Goal: Task Accomplishment & Management: Manage account settings

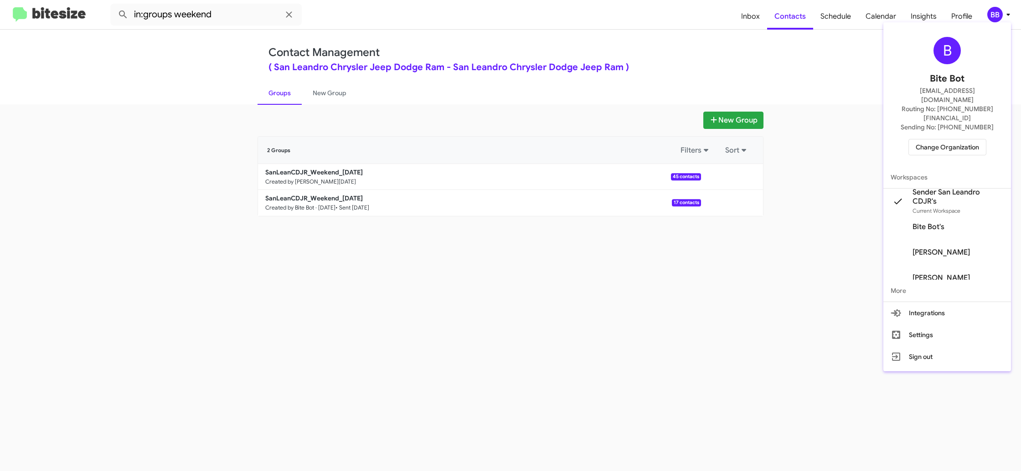
click at [938, 140] on span "Change Organization" at bounding box center [947, 148] width 63 height 16
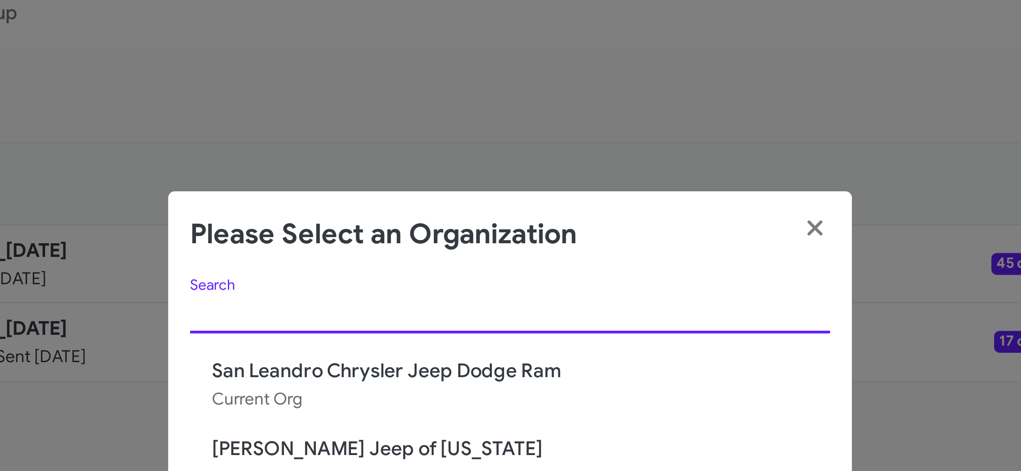
click at [487, 154] on app-change-organization-modal "Please Select an Organization Search San Leandro Chrysler Jeep Dodge Ram Curren…" at bounding box center [511, 236] width 228 height 166
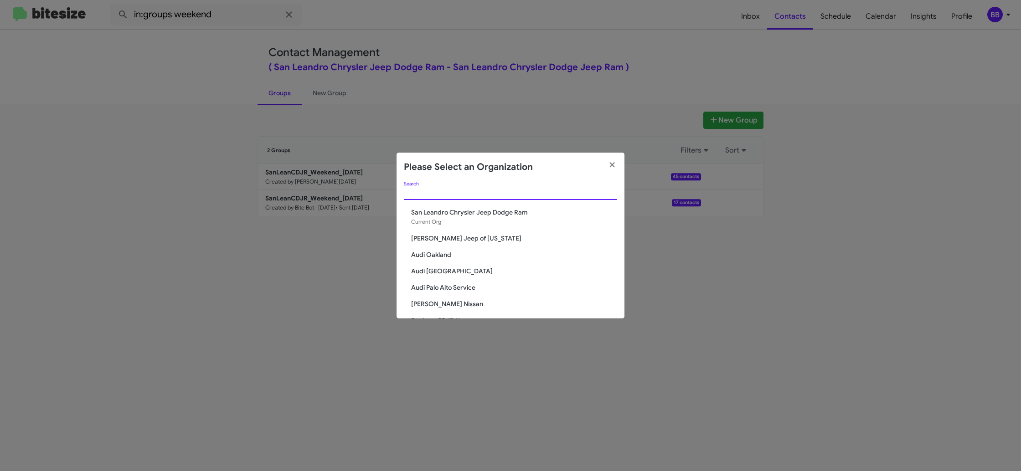
click at [447, 194] on input "Search" at bounding box center [510, 193] width 213 height 7
click at [447, 193] on input "Search" at bounding box center [510, 193] width 213 height 7
drag, startPoint x: 447, startPoint y: 193, endPoint x: 512, endPoint y: 13, distance: 191.4
click at [451, 191] on input "Search" at bounding box center [510, 193] width 213 height 7
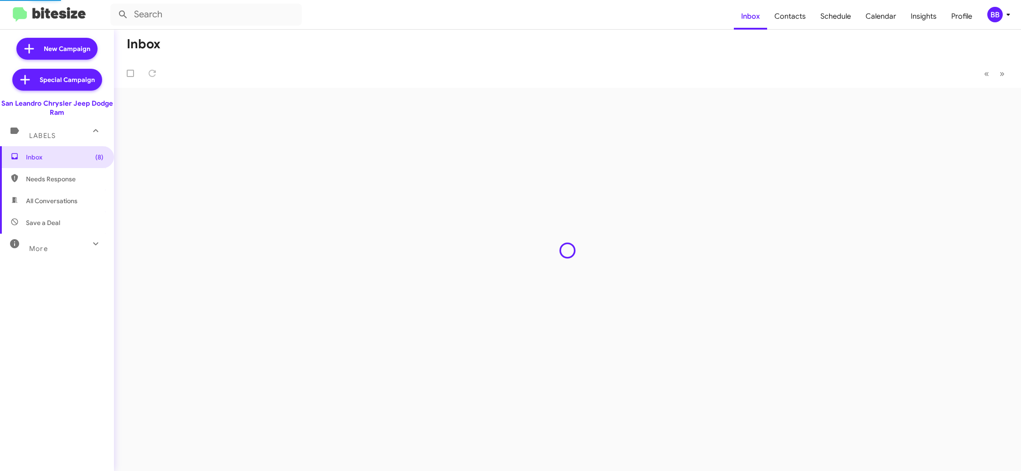
click at [995, 15] on div "BB" at bounding box center [996, 15] width 16 height 16
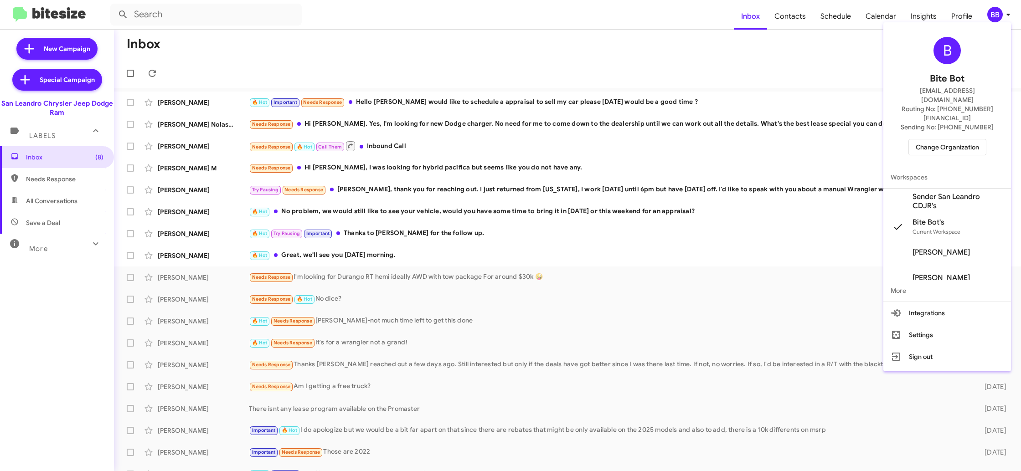
click at [944, 140] on span "Change Organization" at bounding box center [947, 148] width 63 height 16
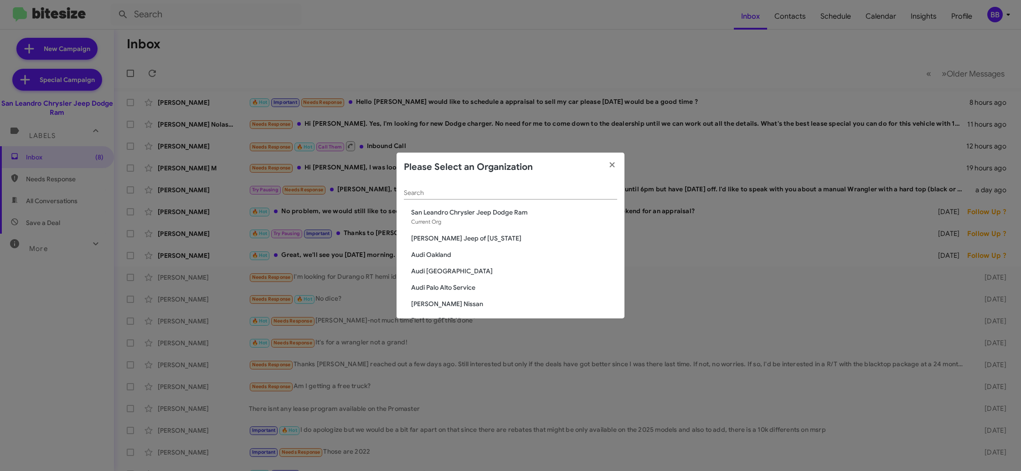
click at [425, 187] on div "Search" at bounding box center [510, 191] width 213 height 18
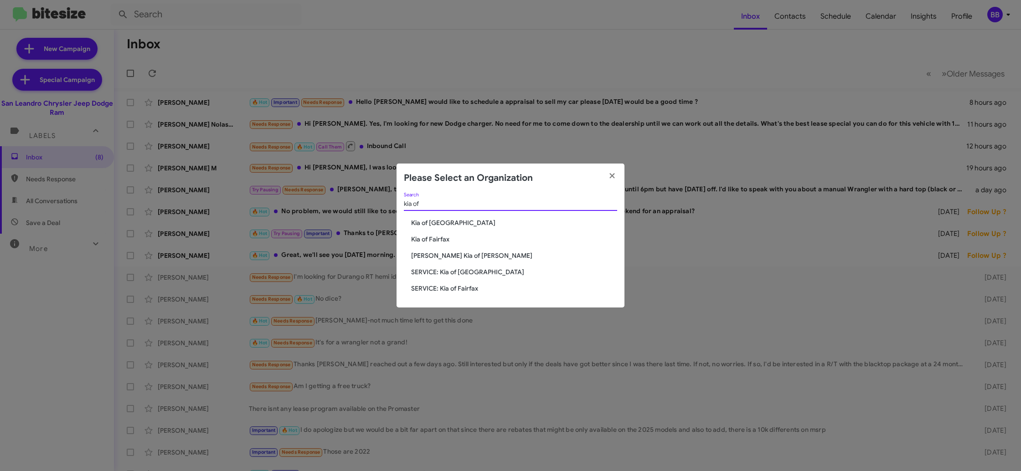
type input "kia of"
click at [440, 242] on span "Kia of Fairfax" at bounding box center [514, 239] width 206 height 9
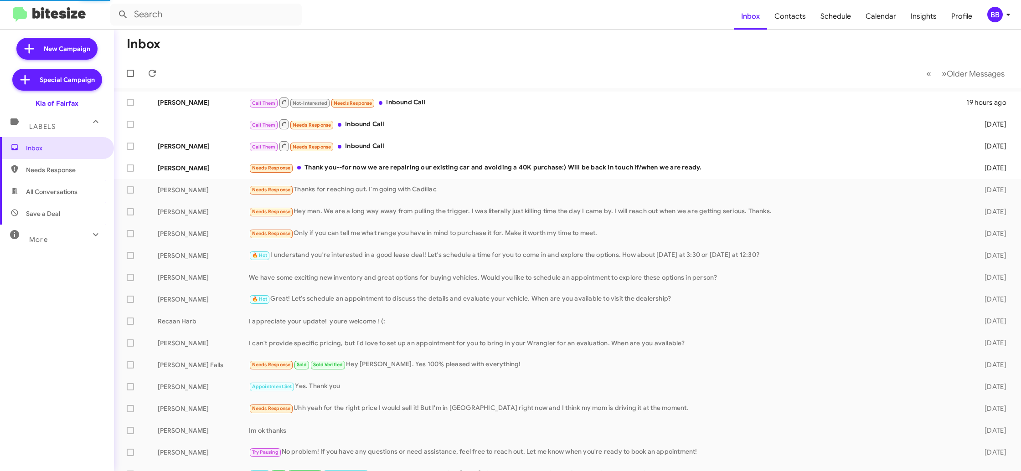
click at [994, 14] on div "BB" at bounding box center [996, 15] width 16 height 16
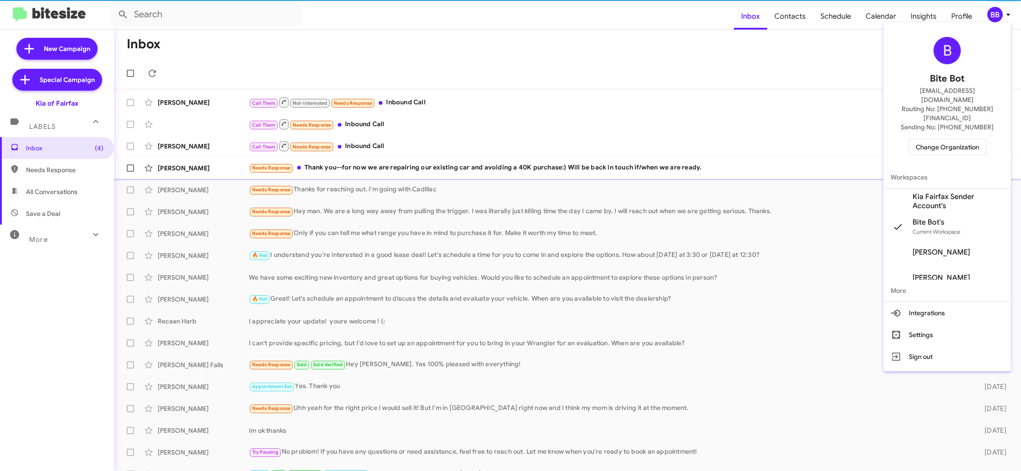
click at [932, 192] on span "Kia Fairfax Sender Account's" at bounding box center [958, 201] width 91 height 18
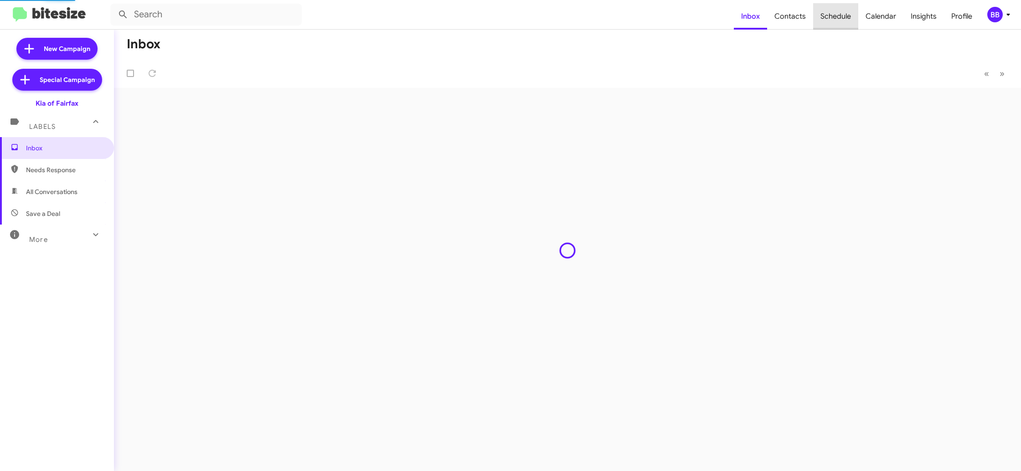
click at [840, 20] on span "Schedule" at bounding box center [835, 16] width 45 height 26
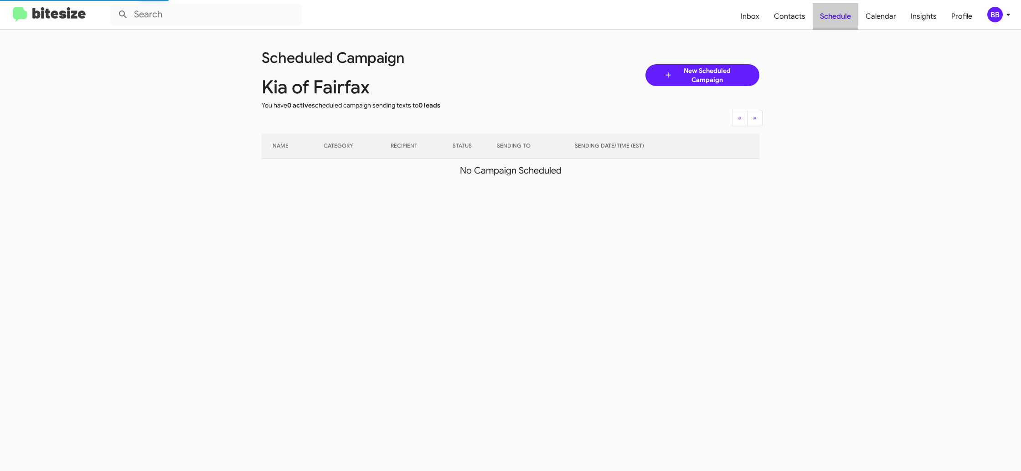
click at [840, 19] on span "Schedule" at bounding box center [836, 16] width 46 height 26
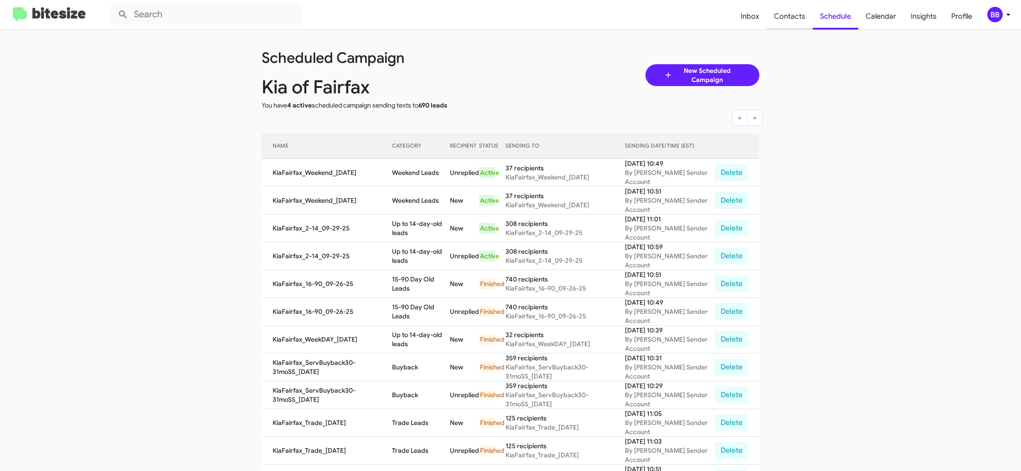
click at [803, 17] on span "Contacts" at bounding box center [790, 16] width 46 height 26
drag, startPoint x: 803, startPoint y: 17, endPoint x: 707, endPoint y: 11, distance: 95.9
click at [803, 17] on span "Contacts" at bounding box center [790, 16] width 46 height 26
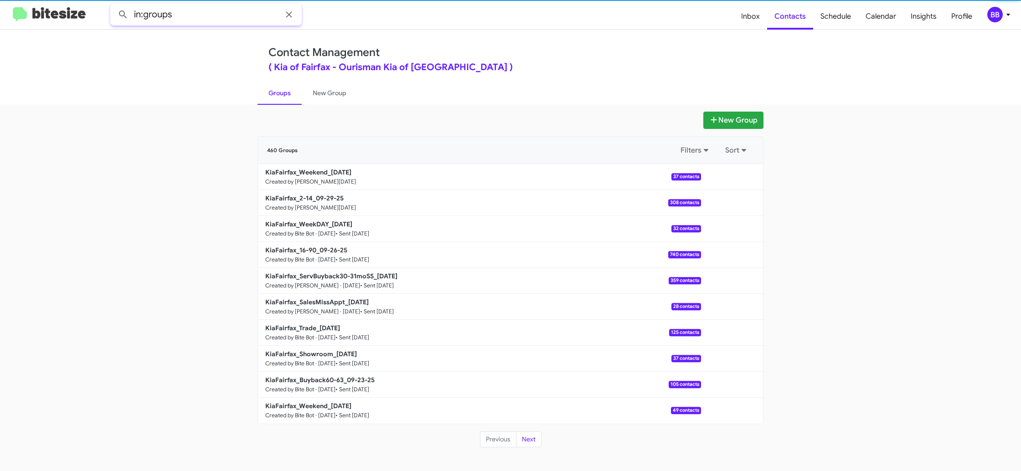
click at [188, 19] on input "in:groups" at bounding box center [206, 15] width 192 height 22
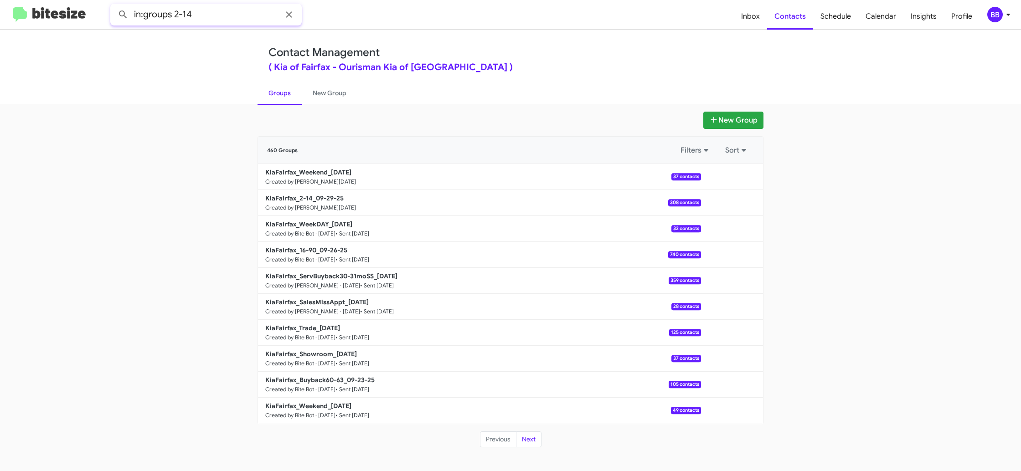
click at [114, 5] on button at bounding box center [123, 14] width 18 height 18
type input "in:groups 2-"
click at [315, 97] on link "New Group" at bounding box center [330, 93] width 56 height 24
click at [287, 97] on link "Groups" at bounding box center [280, 93] width 44 height 24
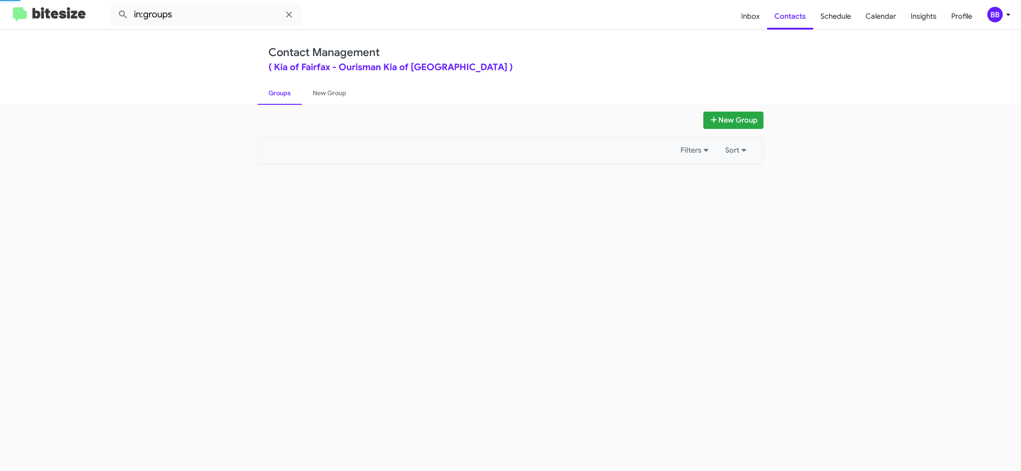
drag, startPoint x: 287, startPoint y: 97, endPoint x: 212, endPoint y: 25, distance: 104.2
click at [286, 96] on link "Groups" at bounding box center [280, 93] width 44 height 24
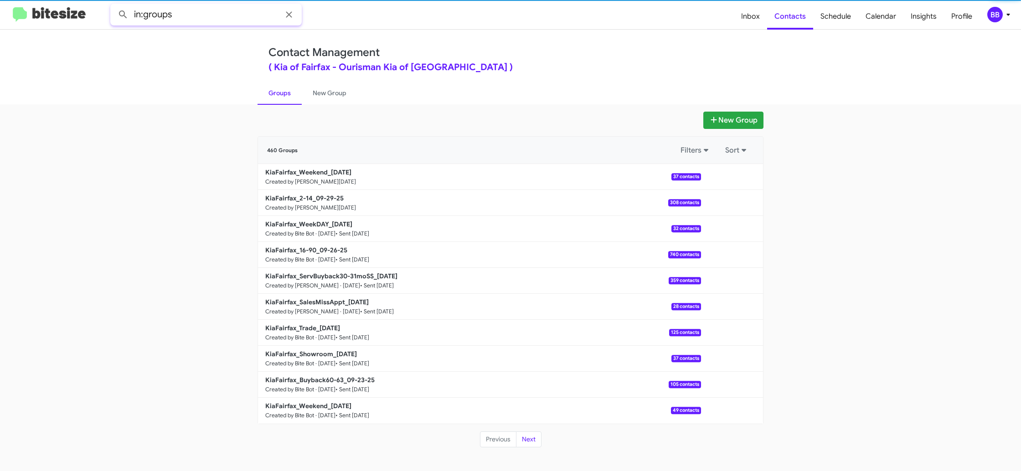
click at [212, 14] on input "in:groups" at bounding box center [206, 15] width 192 height 22
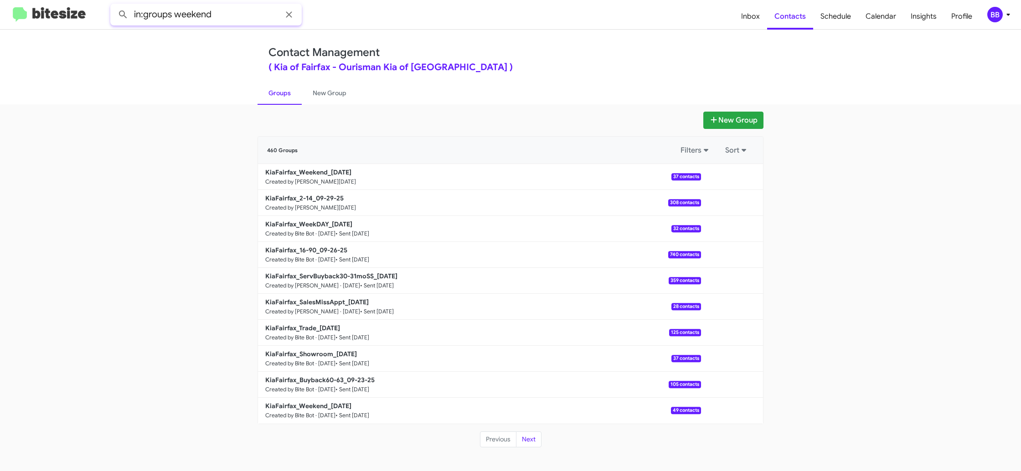
type input "in:groups weekend"
click at [114, 5] on button at bounding box center [123, 14] width 18 height 18
click at [751, 25] on span "Inbox" at bounding box center [750, 16] width 33 height 26
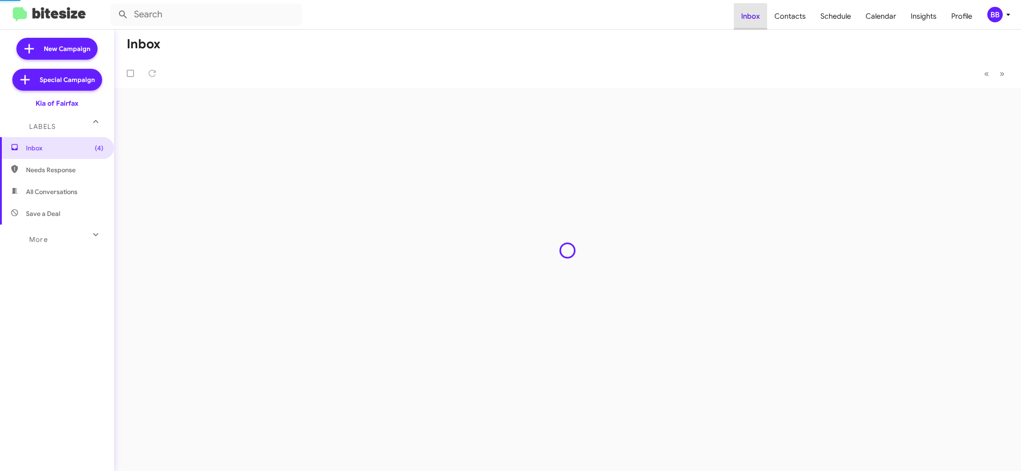
click at [751, 25] on span "Inbox" at bounding box center [750, 16] width 33 height 26
drag, startPoint x: 751, startPoint y: 25, endPoint x: 770, endPoint y: 23, distance: 19.3
click at [752, 25] on span "Inbox" at bounding box center [750, 16] width 33 height 26
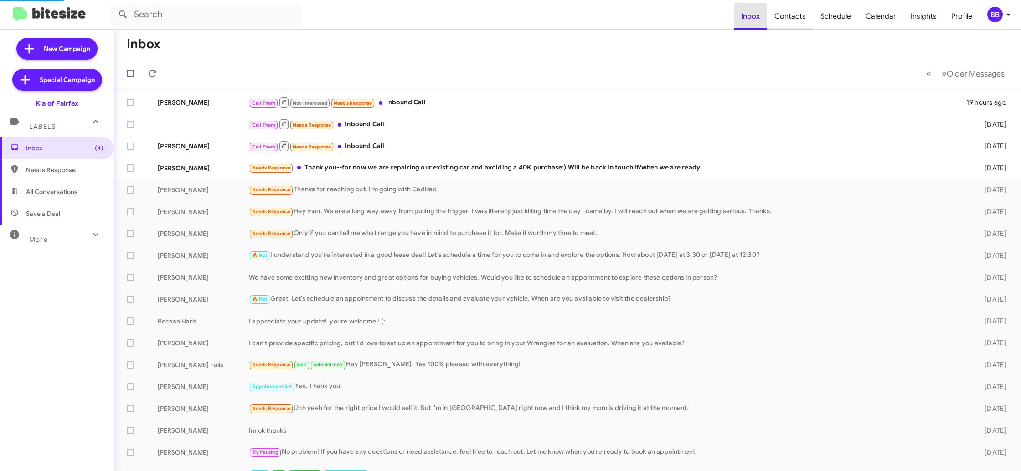
click at [793, 19] on span "Contacts" at bounding box center [790, 16] width 46 height 26
type input "in:groups"
